Goal: Obtain resource: Download file/media

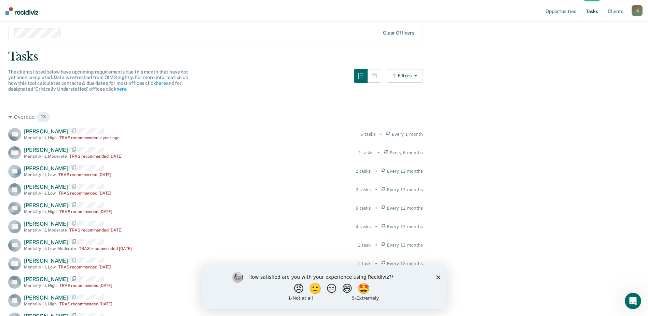
scroll to position [34, 0]
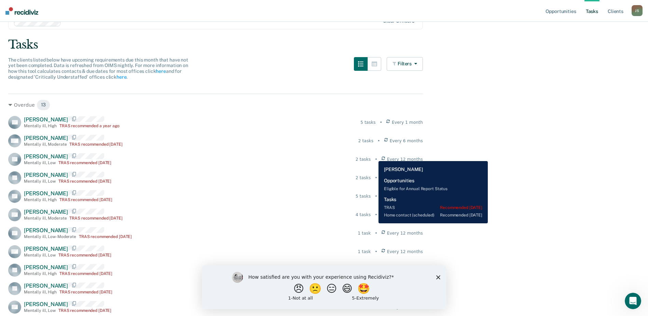
click at [374, 156] on div "TF [PERSON_NAME] Mentally ill , Low TRAS recommended [DATE] 2 tasks • Every 12 …" at bounding box center [215, 159] width 415 height 13
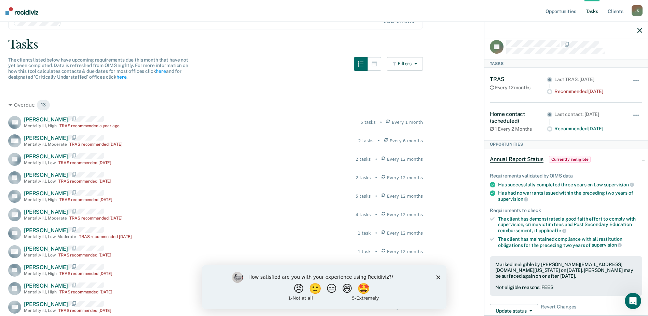
scroll to position [0, 0]
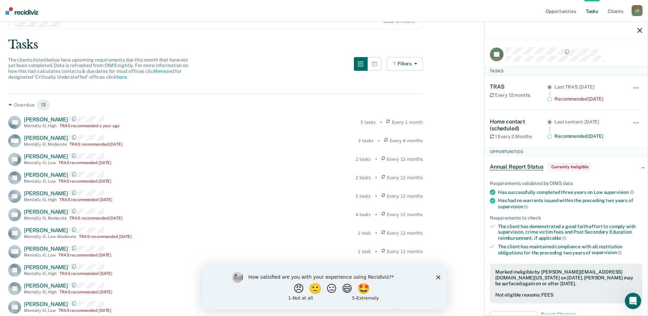
click at [569, 166] on span "Currently ineligible" at bounding box center [570, 166] width 42 height 7
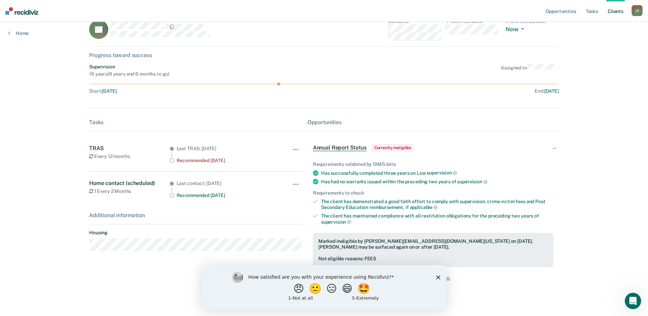
scroll to position [28, 0]
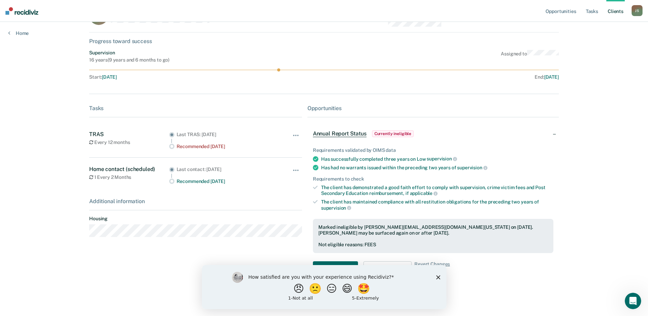
click at [440, 278] on polygon "Close survey" at bounding box center [438, 277] width 4 height 4
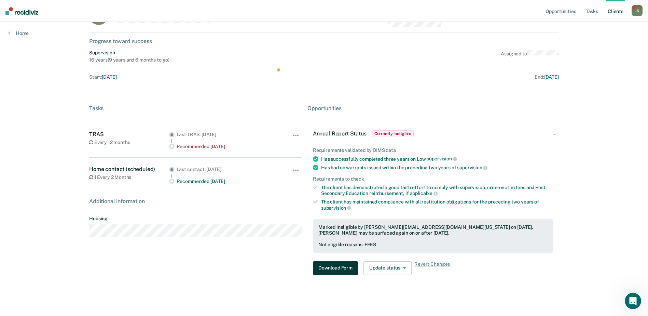
click at [332, 268] on button "Download Form" at bounding box center [335, 268] width 45 height 14
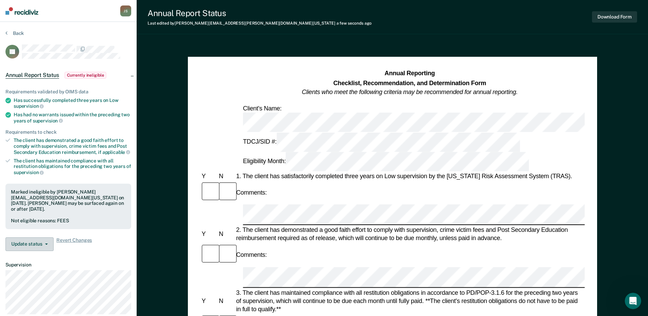
click at [43, 239] on button "Update status" at bounding box center [29, 244] width 48 height 14
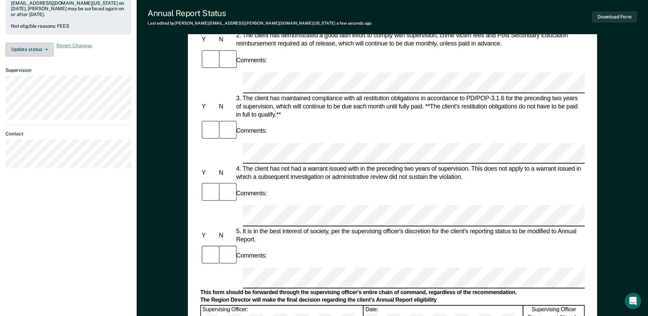
scroll to position [157, 0]
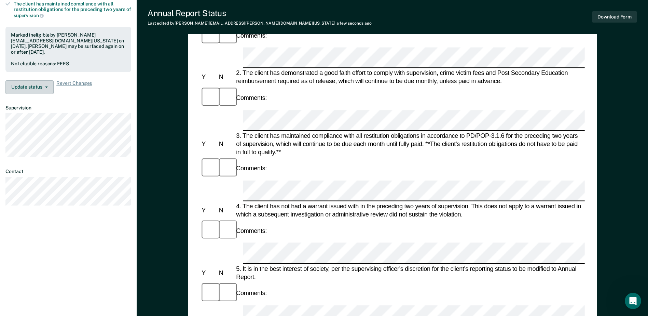
click at [11, 81] on button "Update status" at bounding box center [29, 87] width 48 height 14
click at [25, 109] on button "Update Ineligibility" at bounding box center [38, 114] width 66 height 11
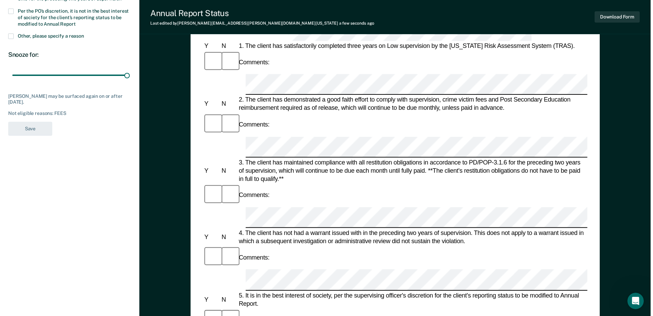
scroll to position [0, 0]
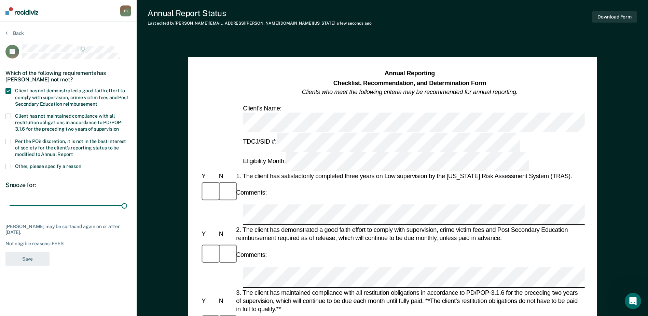
click at [30, 12] on img at bounding box center [21, 11] width 33 height 8
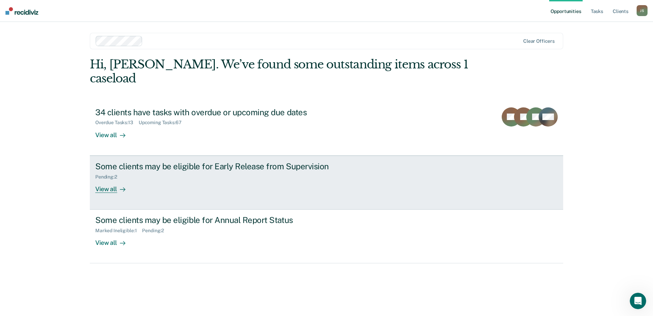
click at [105, 179] on div "View all" at bounding box center [114, 185] width 38 height 13
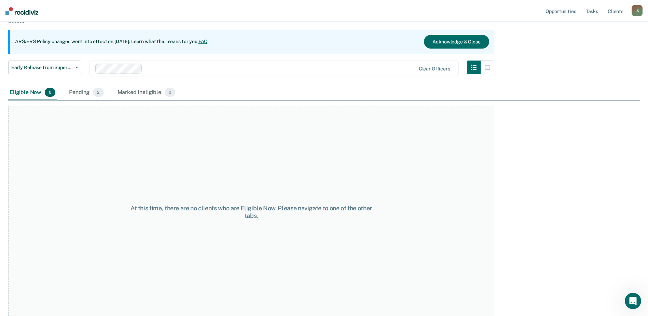
scroll to position [57, 0]
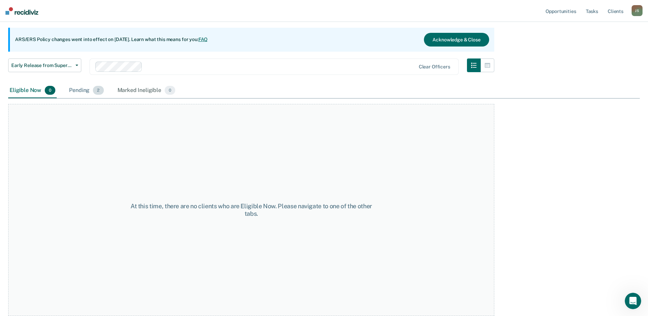
click at [75, 91] on div "Pending 2" at bounding box center [86, 90] width 37 height 15
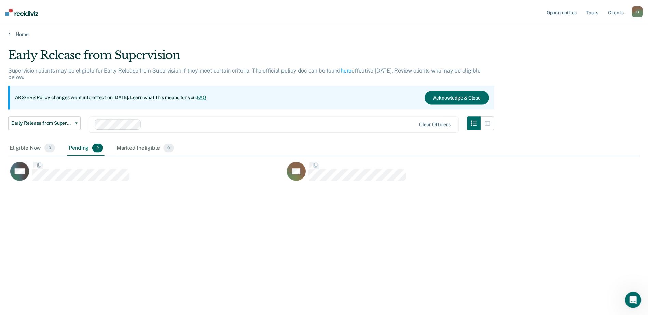
scroll to position [212, 632]
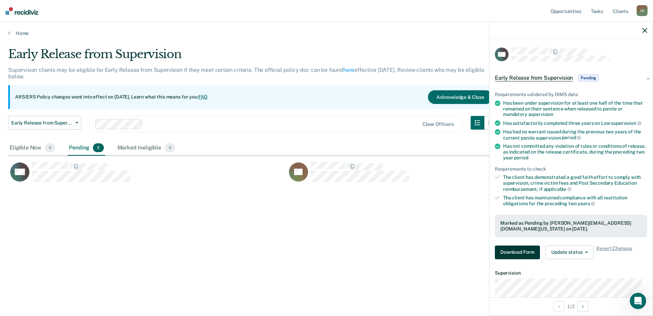
click at [510, 252] on button "Download Form" at bounding box center [517, 252] width 45 height 14
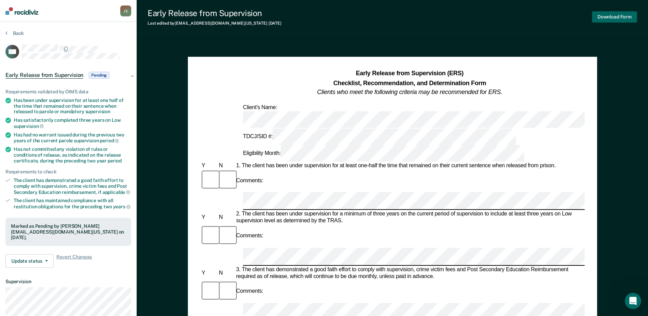
click at [610, 19] on button "Download Form" at bounding box center [614, 16] width 45 height 11
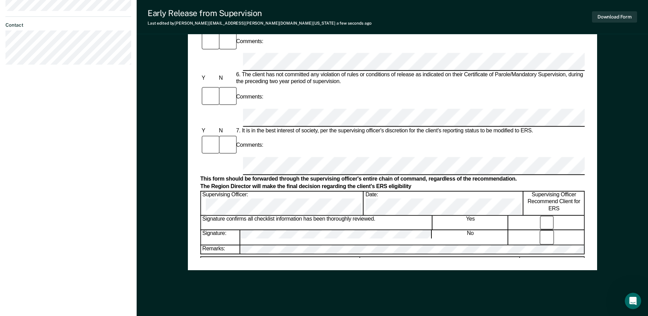
scroll to position [328, 0]
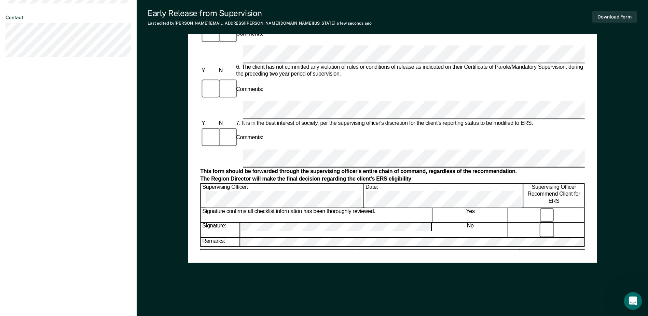
click at [633, 301] on icon "Open Intercom Messenger" at bounding box center [632, 299] width 11 height 11
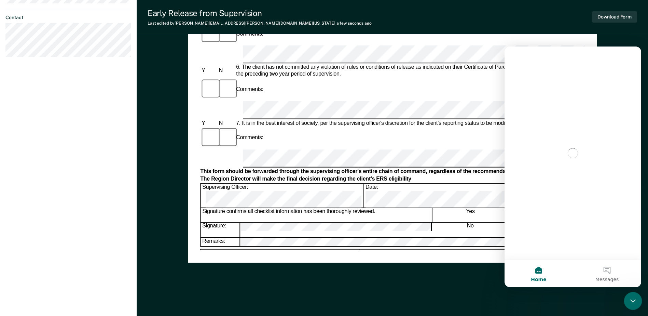
scroll to position [0, 0]
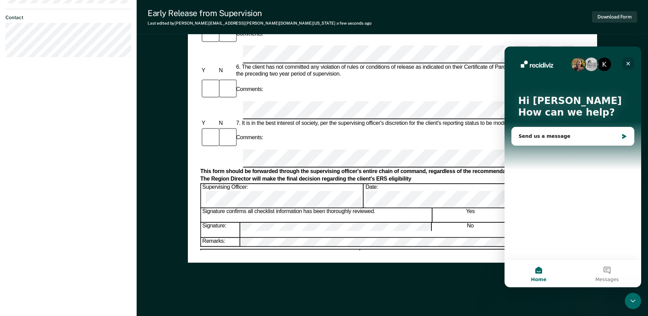
click at [627, 65] on icon "Close" at bounding box center [629, 64] width 4 height 4
